Goal: Transaction & Acquisition: Obtain resource

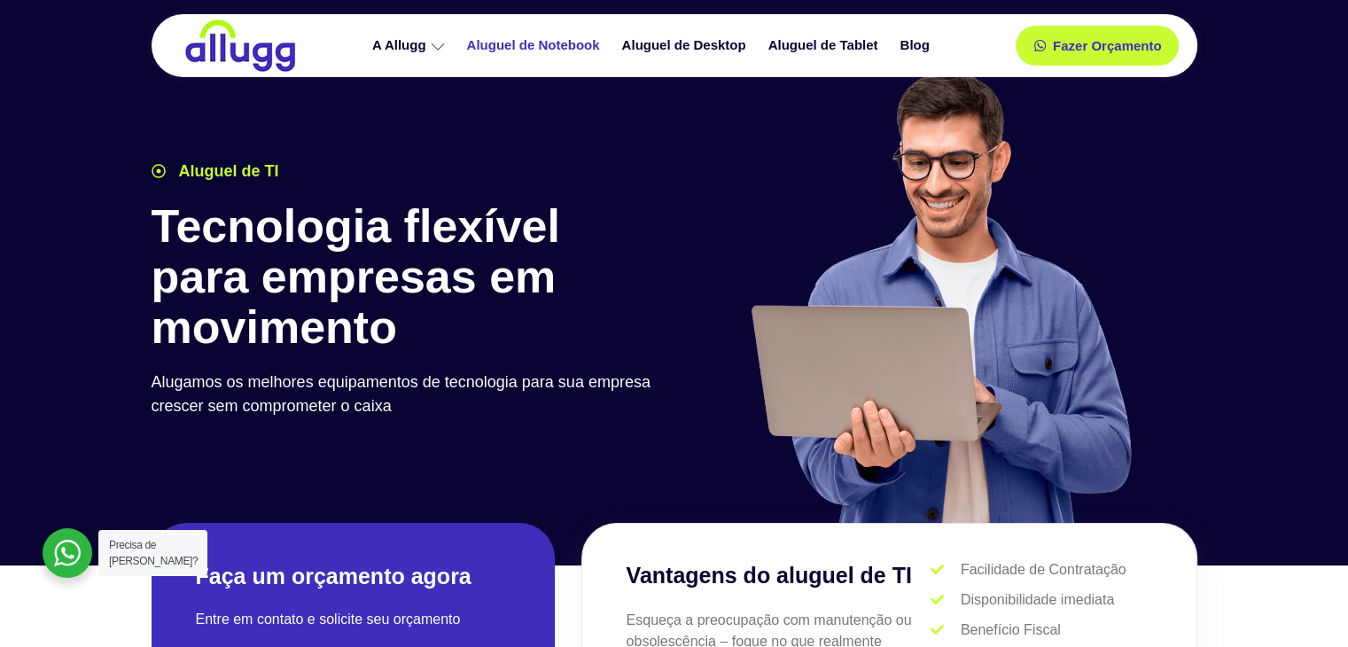
click at [525, 40] on link "Aluguel de Notebook" at bounding box center [535, 45] width 155 height 31
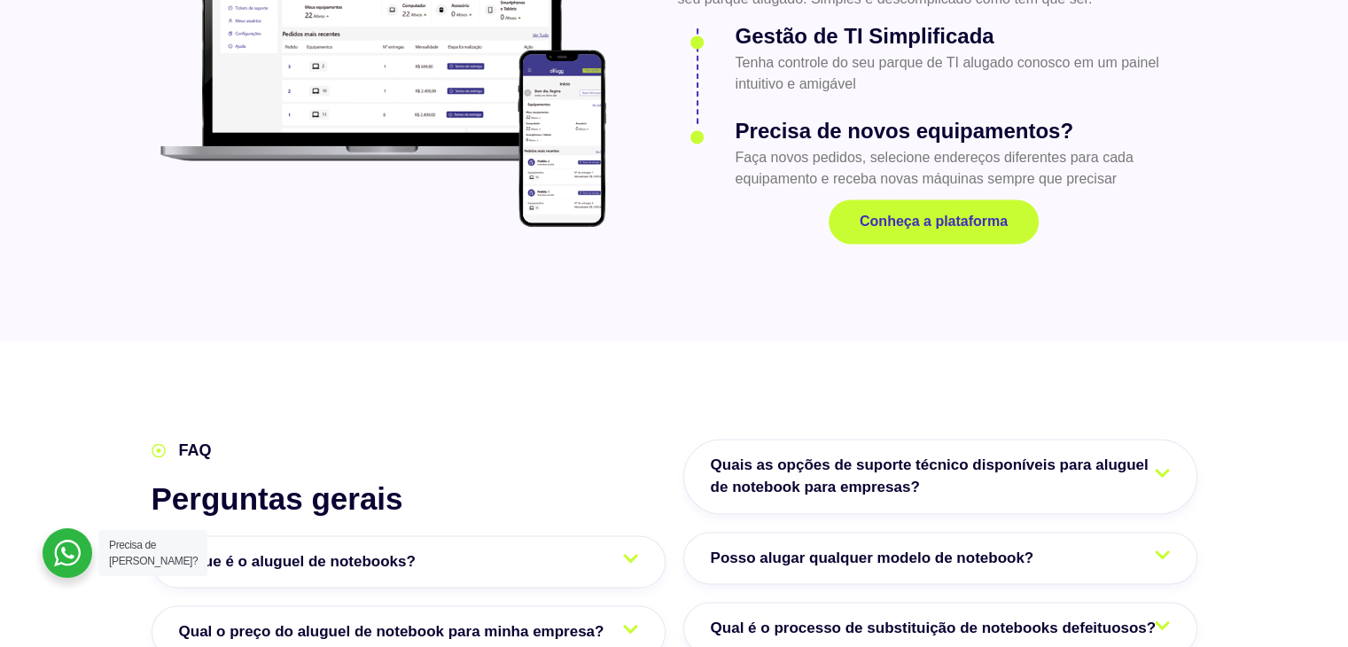
scroll to position [2497, 0]
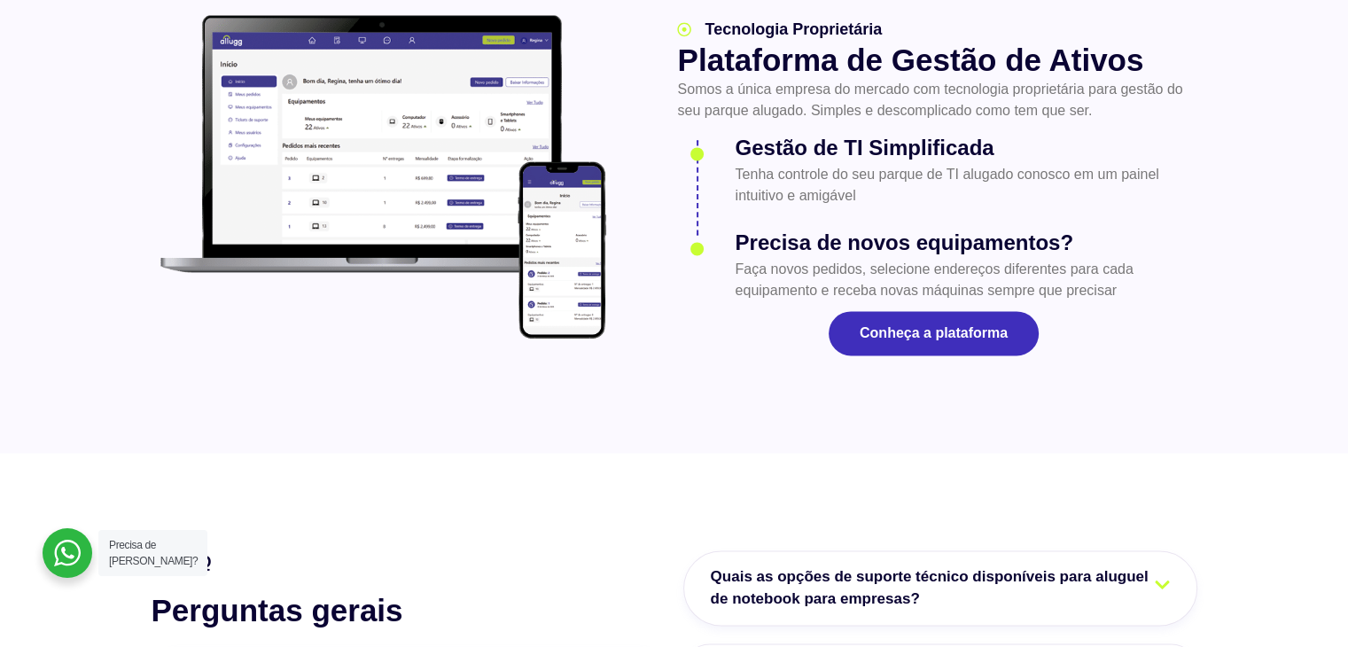
click at [897, 311] on link "Conheça a plataforma" at bounding box center [933, 333] width 210 height 44
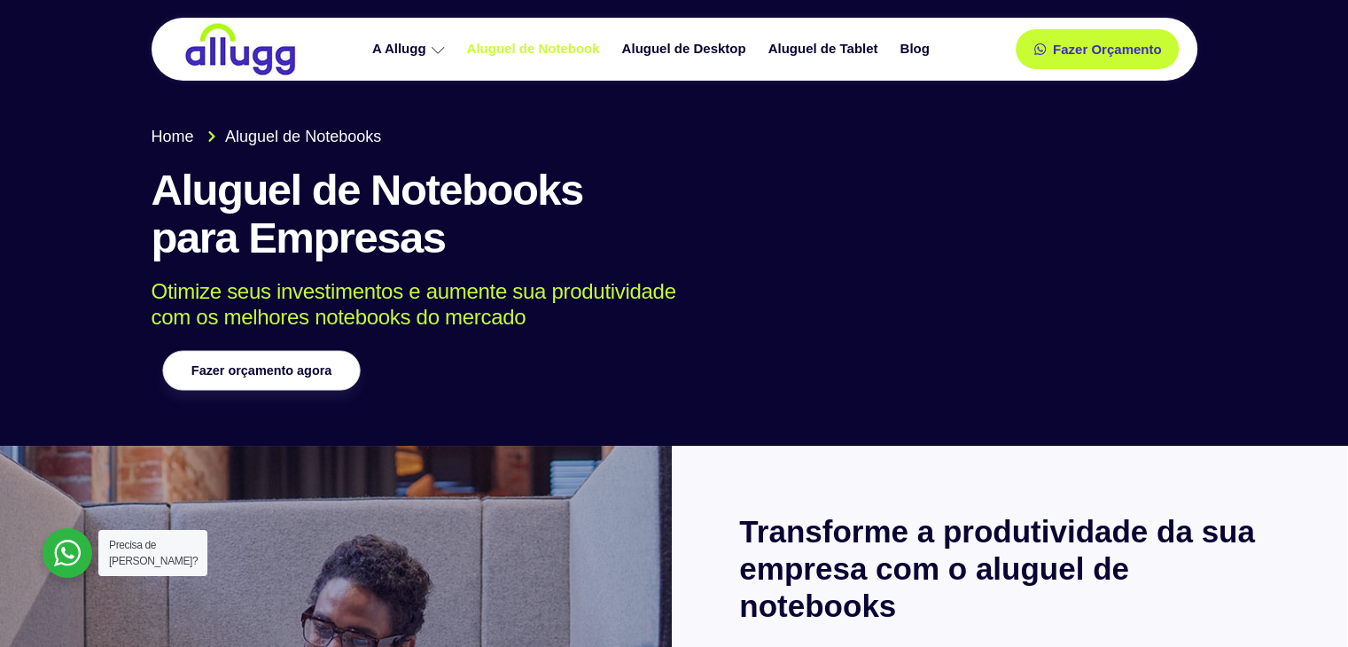
click at [315, 368] on span "Fazer orçamento agora" at bounding box center [260, 370] width 140 height 12
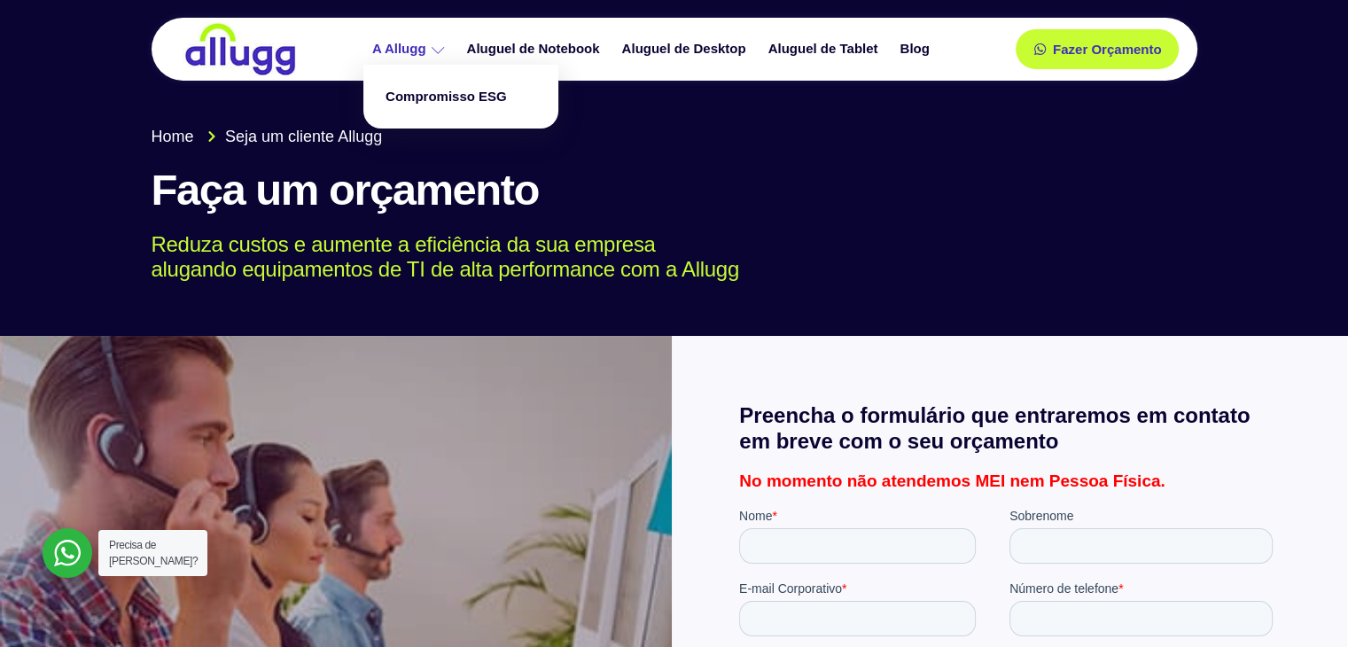
click at [422, 47] on link "A Allugg" at bounding box center [410, 49] width 95 height 31
